Goal: Task Accomplishment & Management: Complete application form

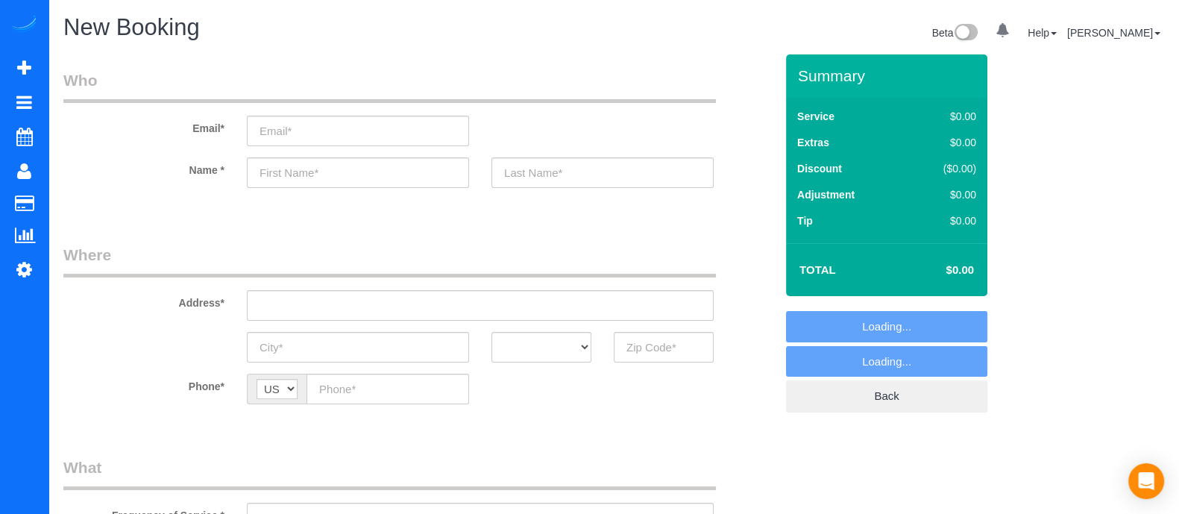
select select "object:857"
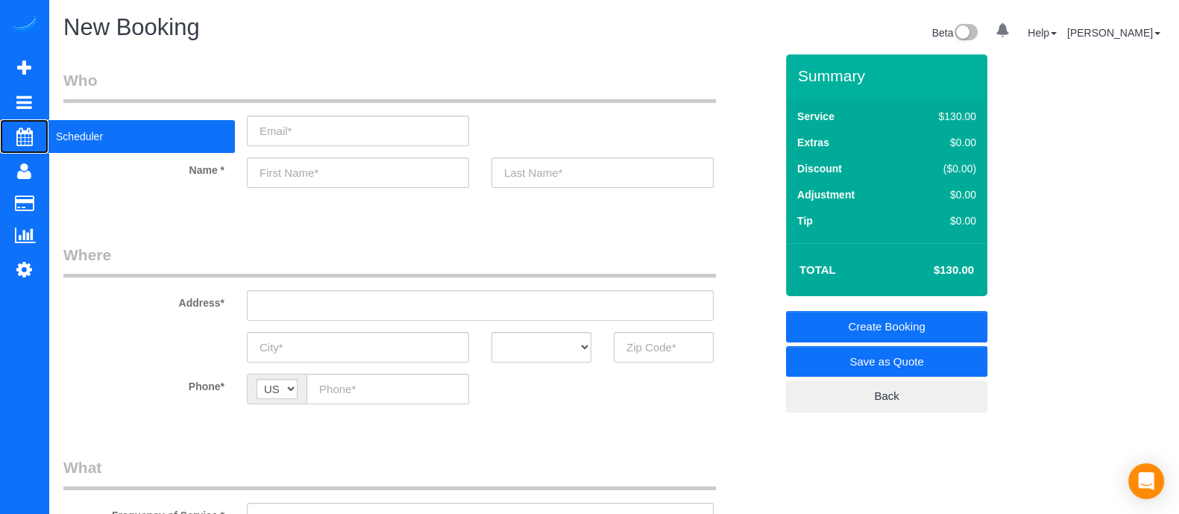
click at [79, 132] on span "Scheduler" at bounding box center [141, 136] width 186 height 34
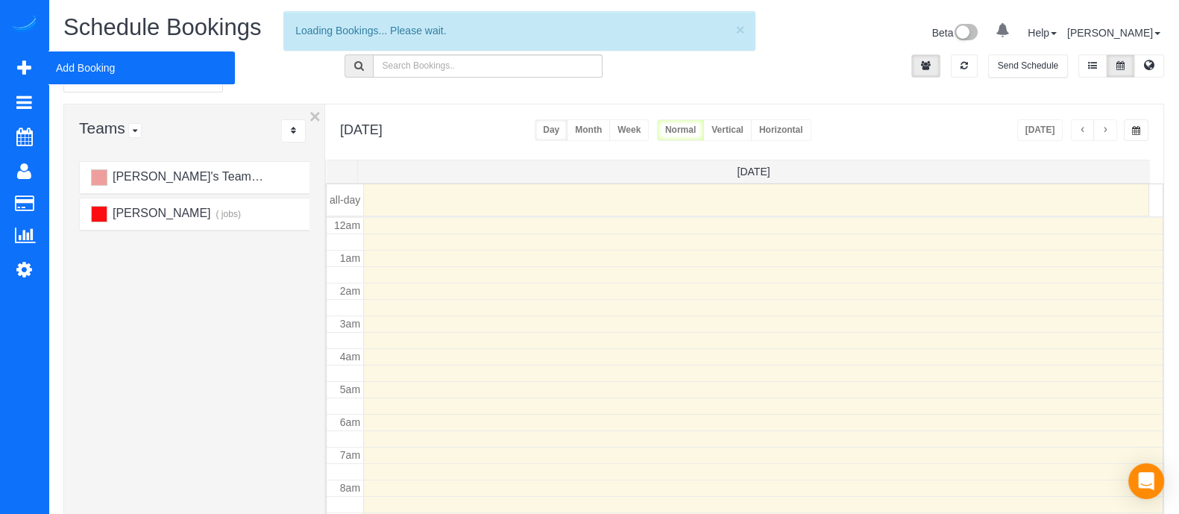
scroll to position [196, 0]
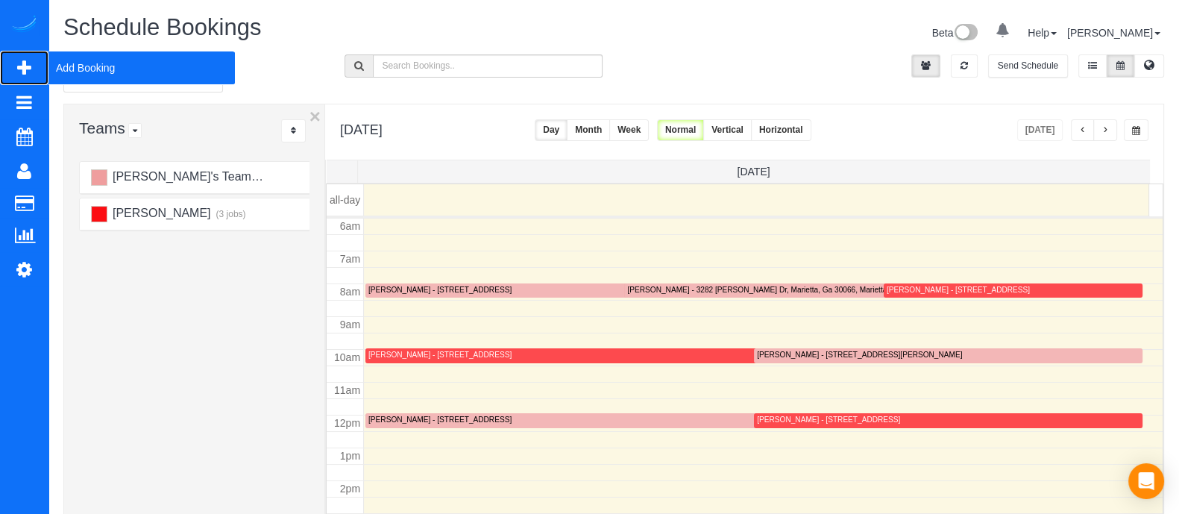
click at [107, 66] on span "Add Booking" at bounding box center [141, 68] width 186 height 34
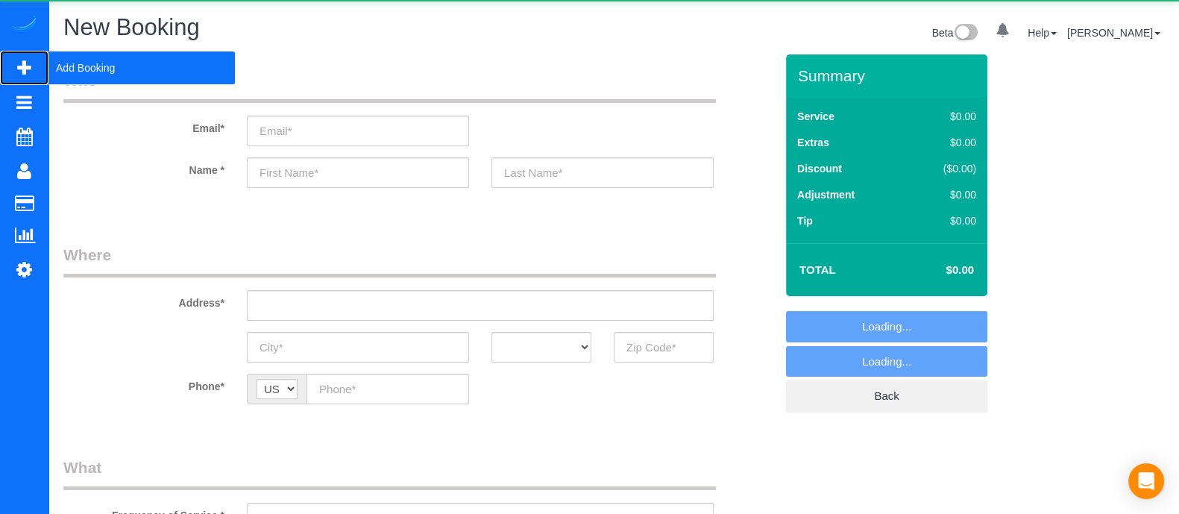
select select "object:1418"
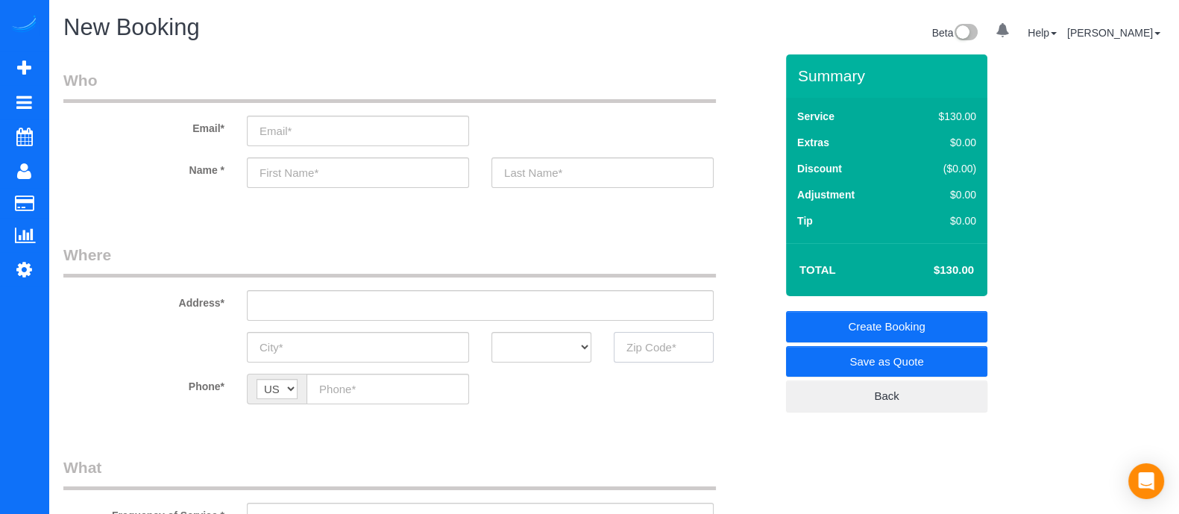
click at [622, 340] on input "text" at bounding box center [664, 347] width 100 height 31
click at [644, 349] on input "30079" at bounding box center [664, 347] width 100 height 31
type input "30079"
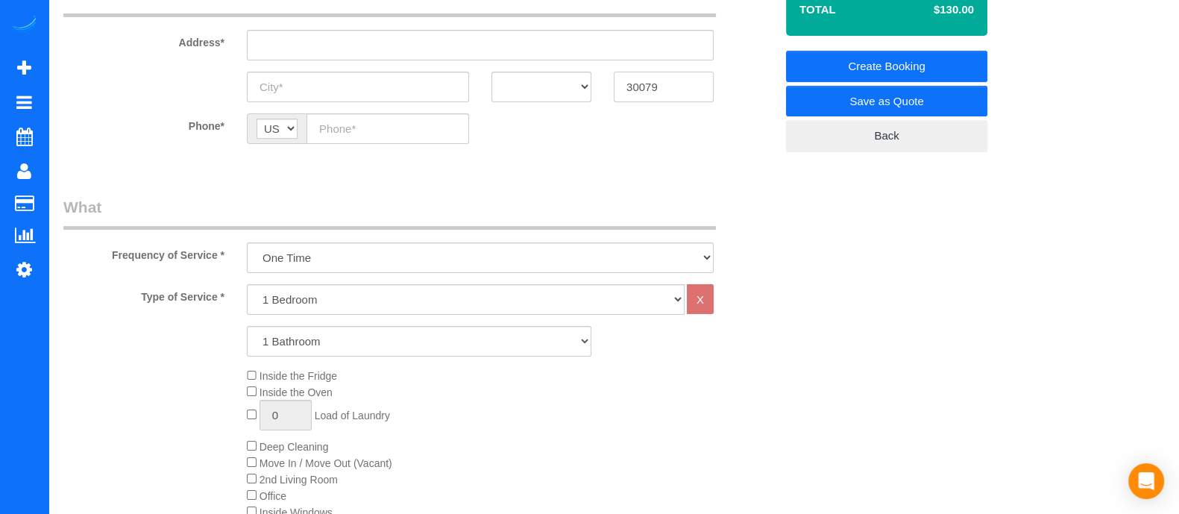
scroll to position [254, 0]
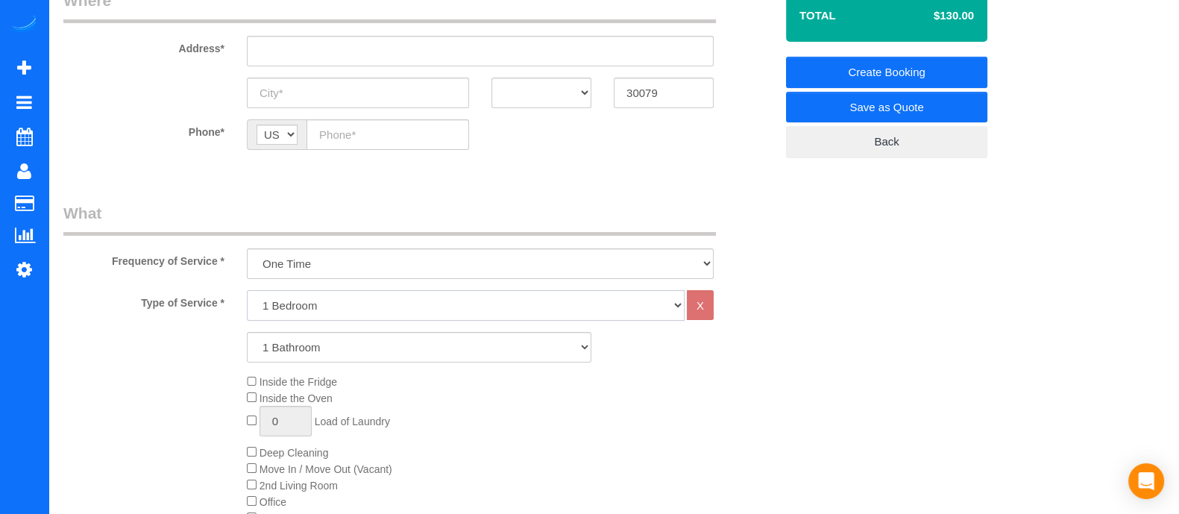
click at [377, 311] on select "1 Bedroom 2 Bedrooms 3 Bedrooms 4 Bedrooms 5 Bedrooms 6 Bedrooms" at bounding box center [466, 305] width 438 height 31
select select "4"
click at [247, 290] on select "1 Bedroom 2 Bedrooms 3 Bedrooms 4 Bedrooms 5 Bedrooms 6 Bedrooms" at bounding box center [466, 305] width 438 height 31
click at [332, 349] on select "1 Bathroom 2 Bathrooms 3 Bathrooms 4 Bathrooms 5 Bathrooms 6 Bathrooms" at bounding box center [419, 347] width 345 height 31
select select "4"
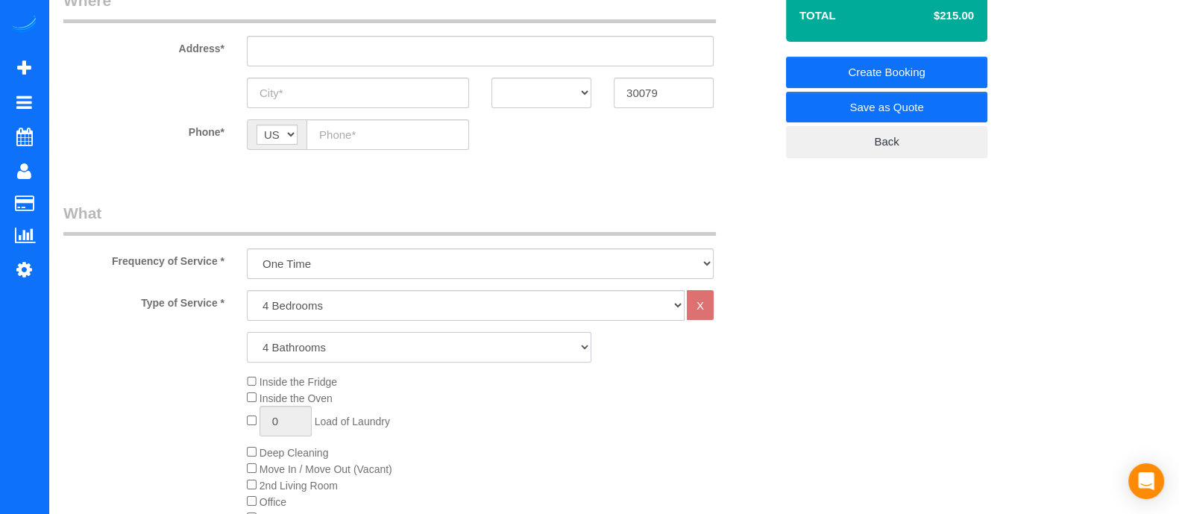
click at [247, 332] on select "1 Bathroom 2 Bathrooms 3 Bathrooms 4 Bathrooms 5 Bathrooms 6 Bathrooms" at bounding box center [419, 347] width 345 height 31
click at [254, 462] on div "Inside the Fridge Inside the Oven 0 Load of Laundry Deep Cleaning Move In / Mov…" at bounding box center [511, 485] width 551 height 223
